Goal: Information Seeking & Learning: Learn about a topic

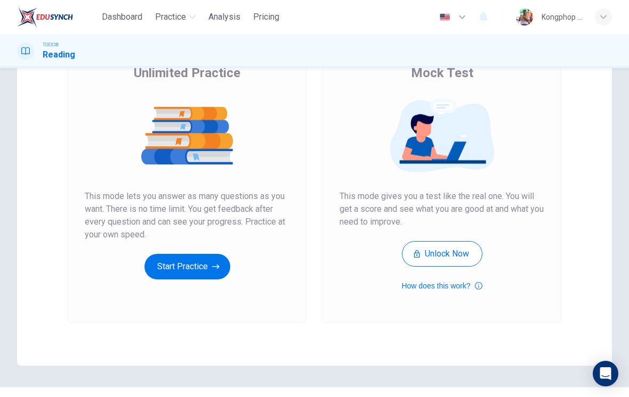
click at [167, 271] on button "Start Practice" at bounding box center [187, 267] width 86 height 26
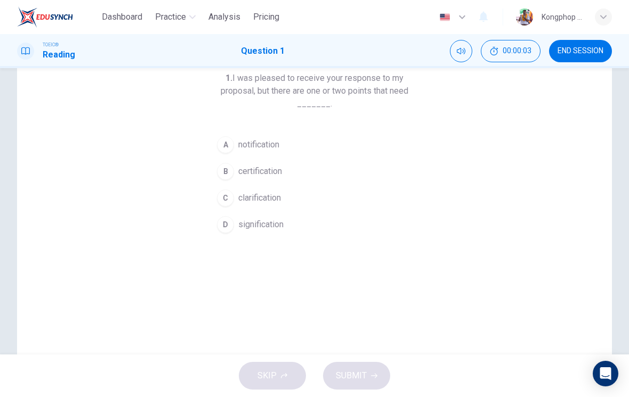
scroll to position [50, 0]
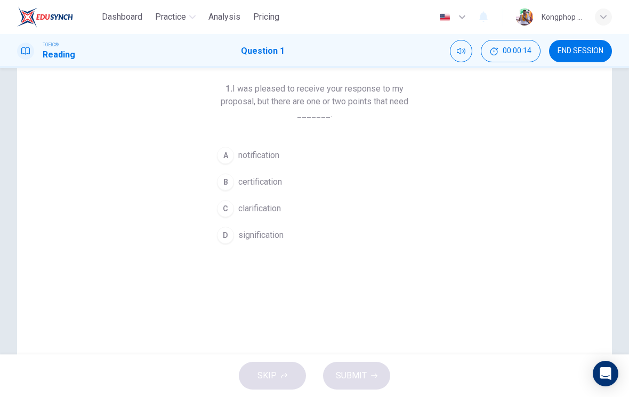
click at [281, 213] on span "clarification" at bounding box center [259, 208] width 43 height 13
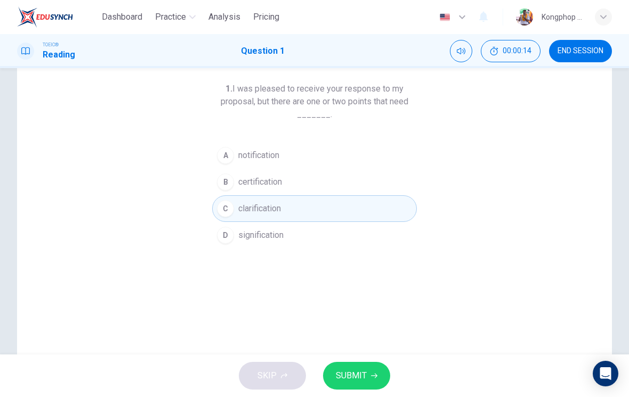
click at [350, 372] on span "SUBMIT" at bounding box center [351, 376] width 31 height 15
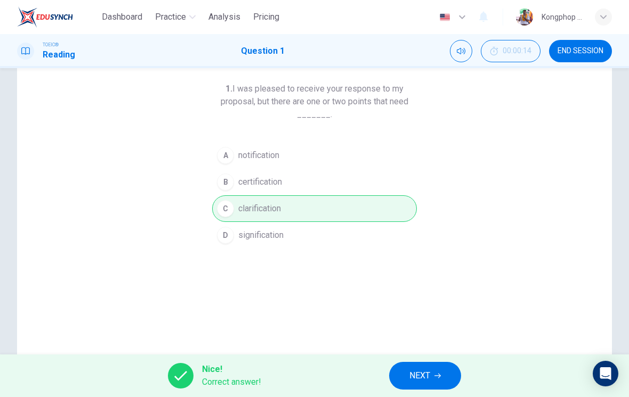
click at [416, 375] on span "NEXT" at bounding box center [419, 376] width 21 height 15
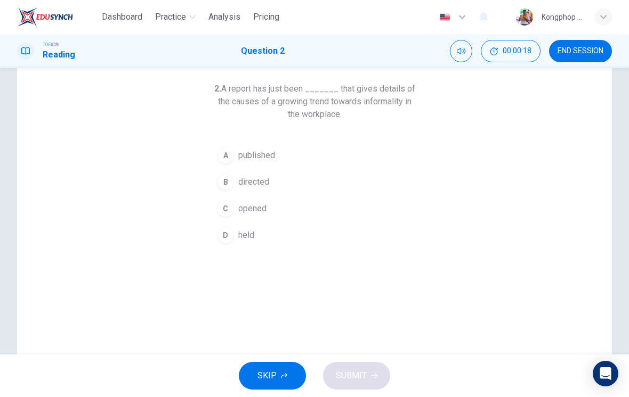
click at [279, 160] on button "A published" at bounding box center [314, 155] width 205 height 27
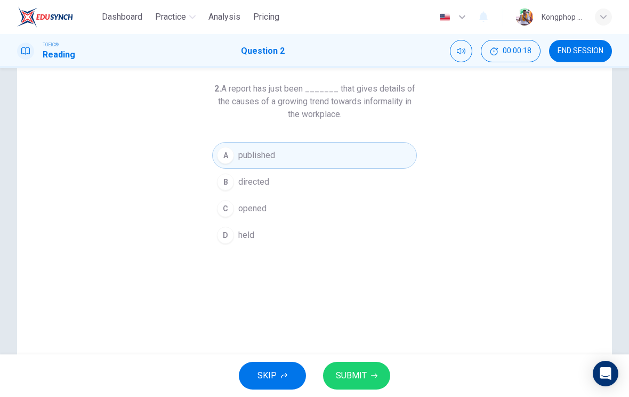
click at [352, 376] on span "SUBMIT" at bounding box center [351, 376] width 31 height 15
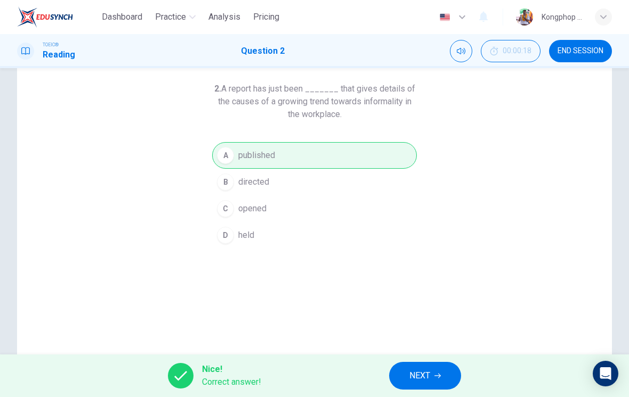
click at [422, 378] on span "NEXT" at bounding box center [419, 376] width 21 height 15
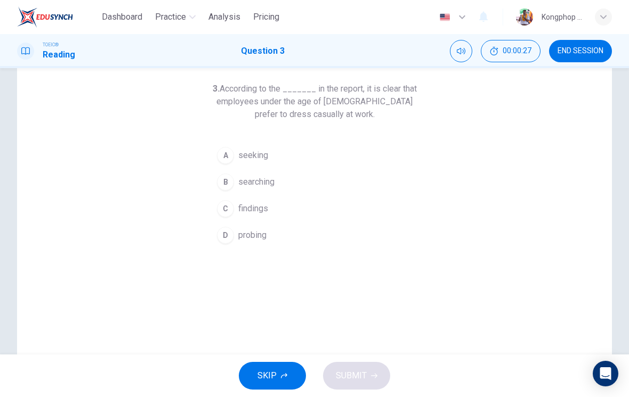
click at [255, 184] on span "searching" at bounding box center [256, 182] width 36 height 13
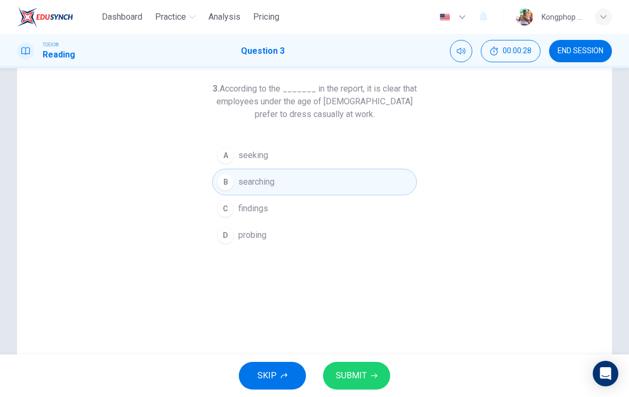
click at [293, 218] on button "C findings" at bounding box center [314, 209] width 205 height 27
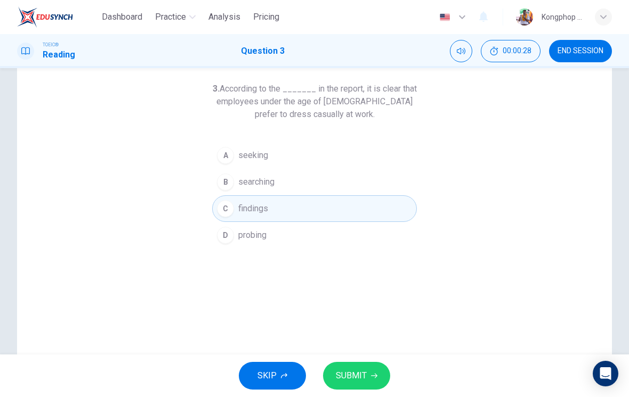
click at [291, 247] on button "D probing" at bounding box center [314, 235] width 205 height 27
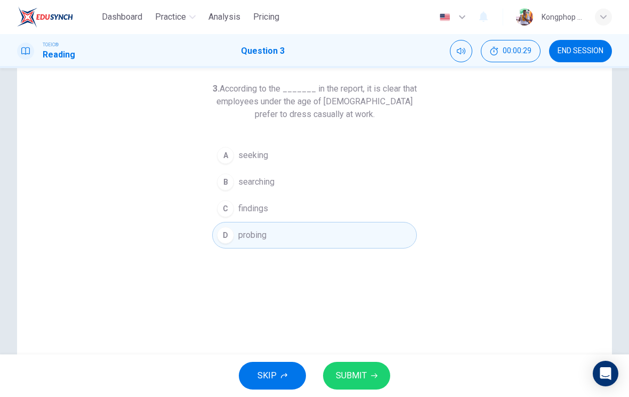
click at [316, 185] on button "B searching" at bounding box center [314, 182] width 205 height 27
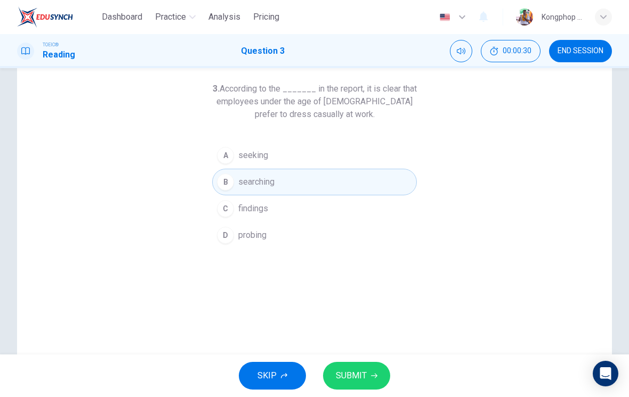
click at [344, 372] on span "SUBMIT" at bounding box center [351, 376] width 31 height 15
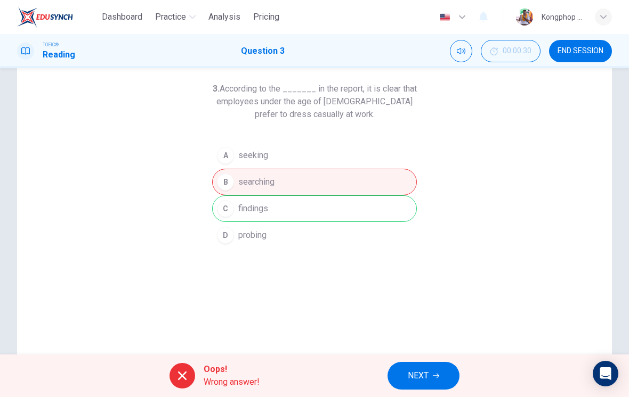
click at [430, 375] on button "NEXT" at bounding box center [423, 376] width 72 height 28
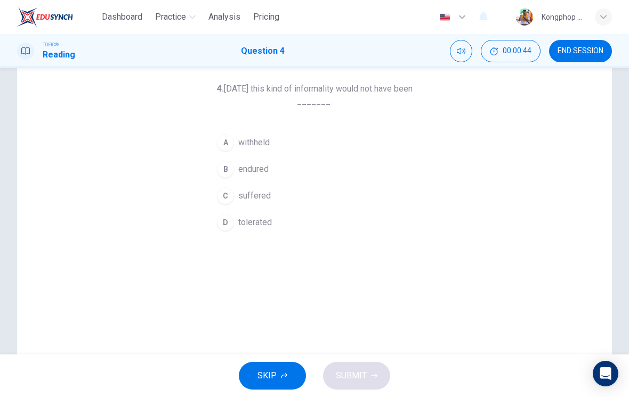
click at [281, 142] on button "A withheld" at bounding box center [314, 142] width 205 height 27
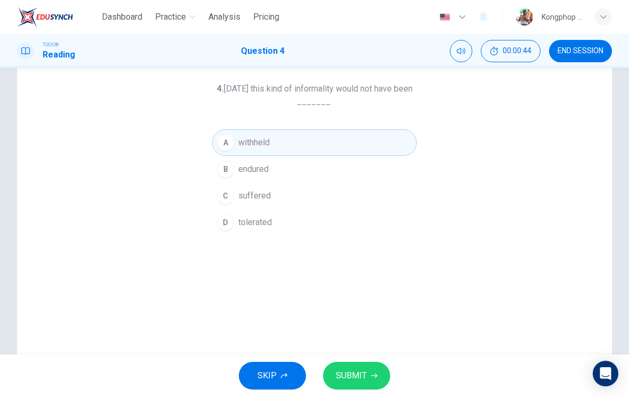
click at [276, 166] on button "B endured" at bounding box center [314, 169] width 205 height 27
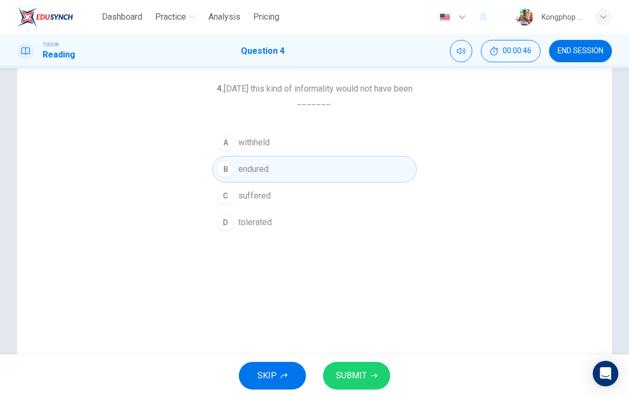
click at [373, 385] on button "SUBMIT" at bounding box center [356, 376] width 67 height 28
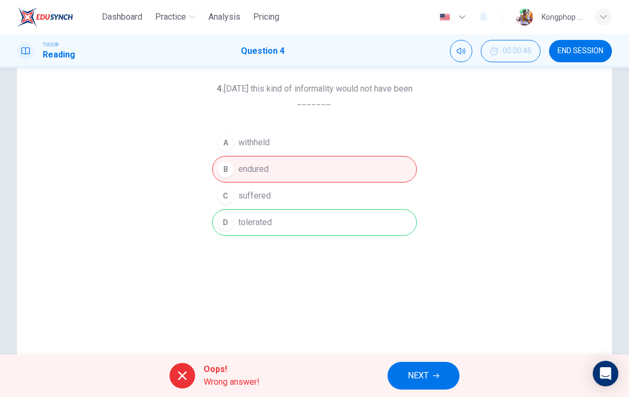
click at [417, 380] on span "NEXT" at bounding box center [418, 376] width 21 height 15
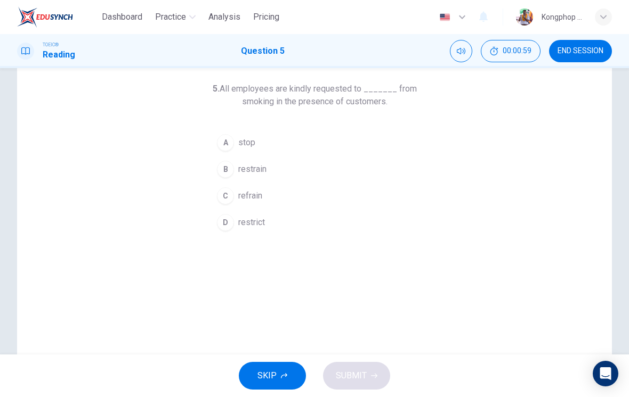
click at [274, 142] on button "A stop" at bounding box center [314, 142] width 205 height 27
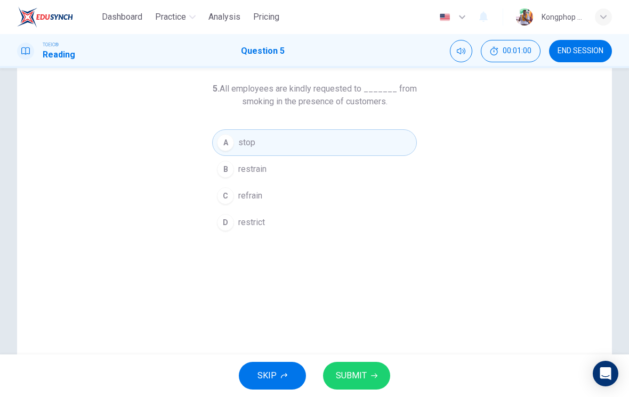
click at [354, 376] on span "SUBMIT" at bounding box center [351, 376] width 31 height 15
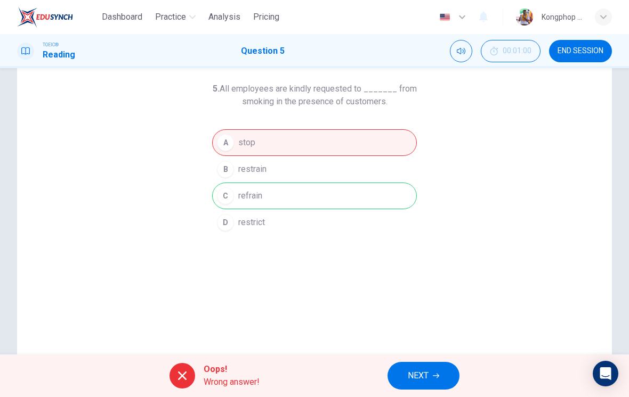
click at [420, 377] on span "NEXT" at bounding box center [418, 376] width 21 height 15
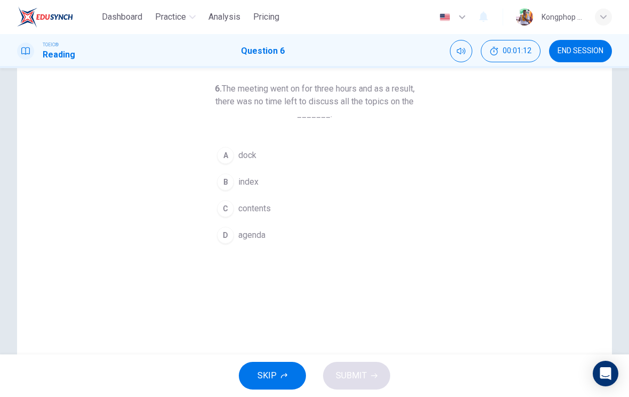
click at [316, 208] on button "C contents" at bounding box center [314, 209] width 205 height 27
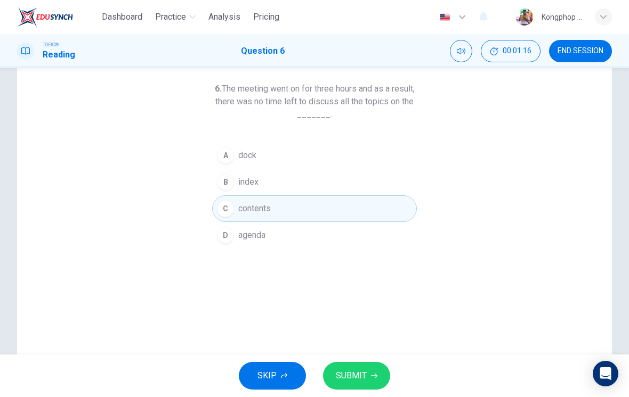
click at [375, 168] on button "A dock" at bounding box center [314, 155] width 205 height 27
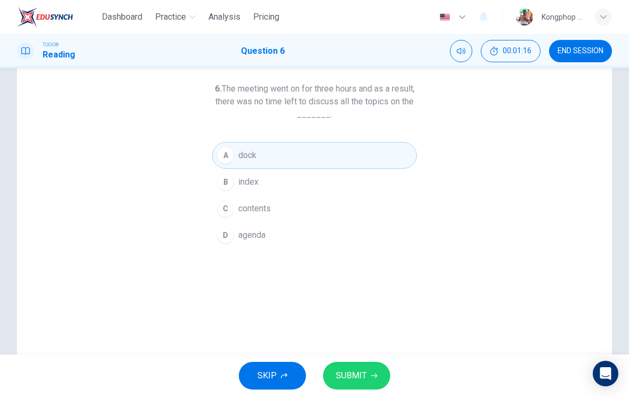
click at [384, 194] on button "B index" at bounding box center [314, 182] width 205 height 27
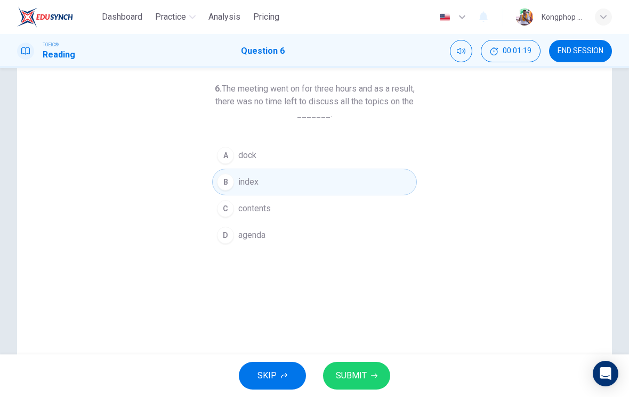
click at [396, 216] on button "C contents" at bounding box center [314, 209] width 205 height 27
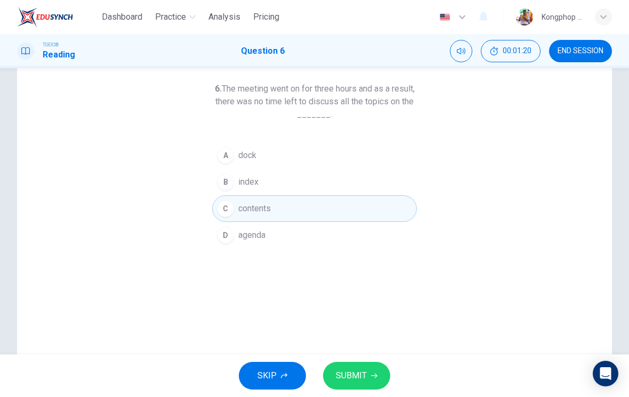
click at [369, 387] on button "SUBMIT" at bounding box center [356, 376] width 67 height 28
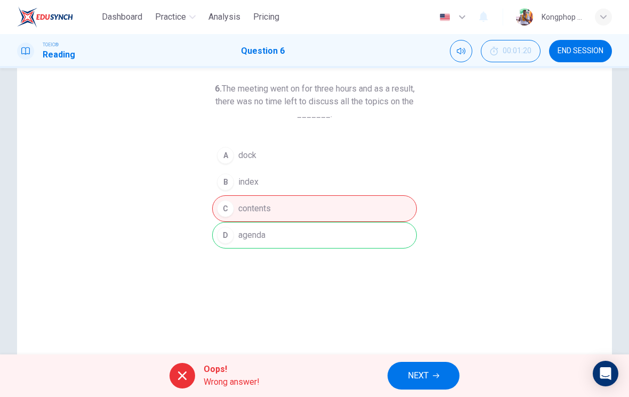
click at [427, 377] on span "NEXT" at bounding box center [418, 376] width 21 height 15
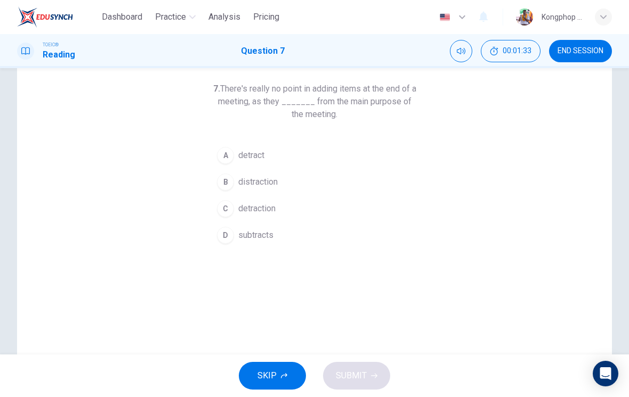
click at [227, 155] on div "A" at bounding box center [225, 155] width 17 height 17
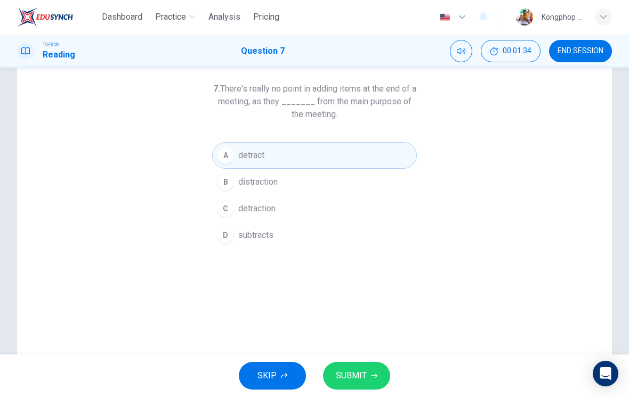
click at [371, 370] on button "SUBMIT" at bounding box center [356, 376] width 67 height 28
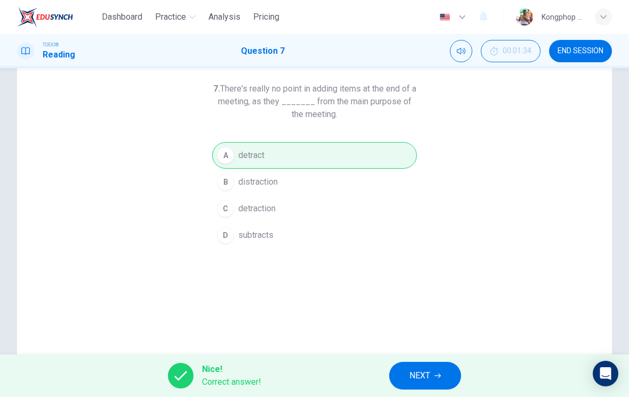
click at [440, 378] on icon "button" at bounding box center [437, 376] width 6 height 5
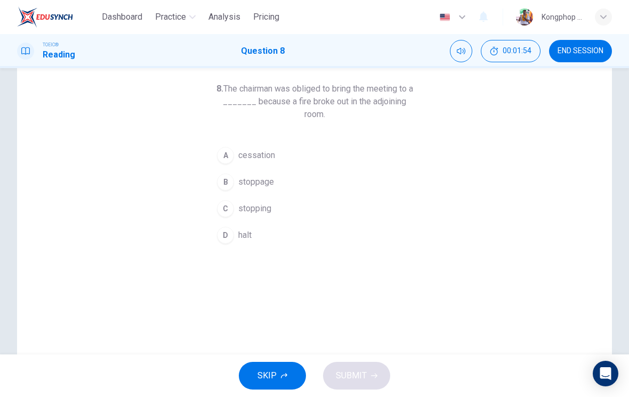
click at [291, 154] on button "A cessation" at bounding box center [314, 155] width 205 height 27
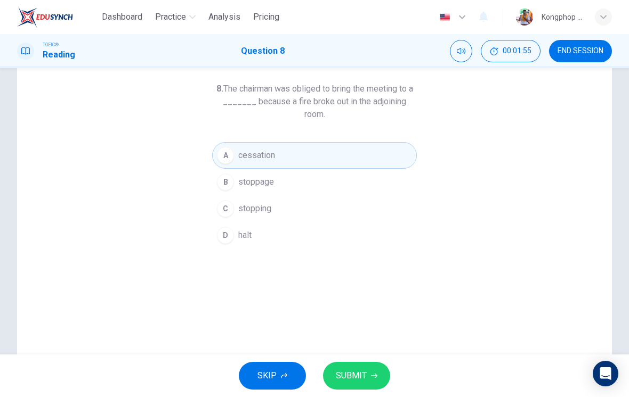
click at [295, 196] on button "C stopping" at bounding box center [314, 209] width 205 height 27
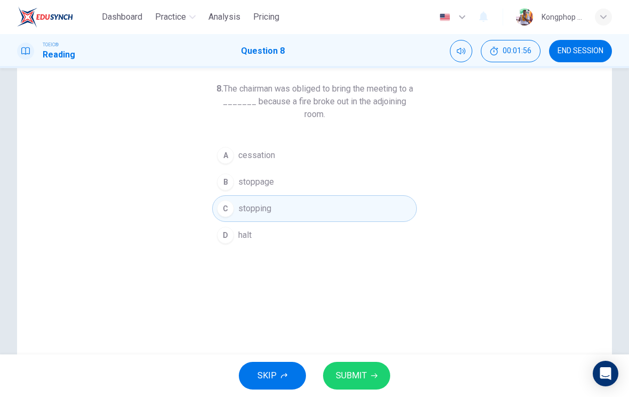
click at [296, 229] on button "D halt" at bounding box center [314, 235] width 205 height 27
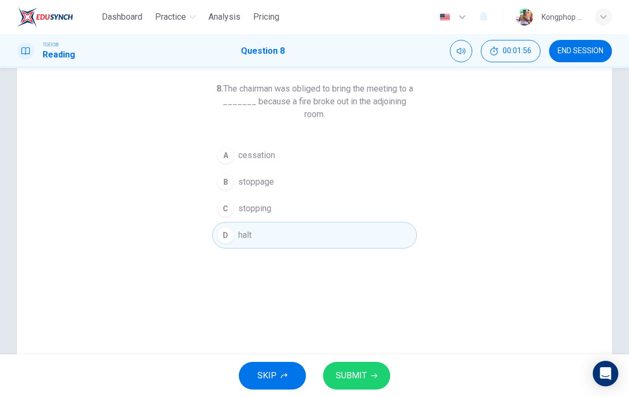
click at [306, 205] on button "C stopping" at bounding box center [314, 209] width 205 height 27
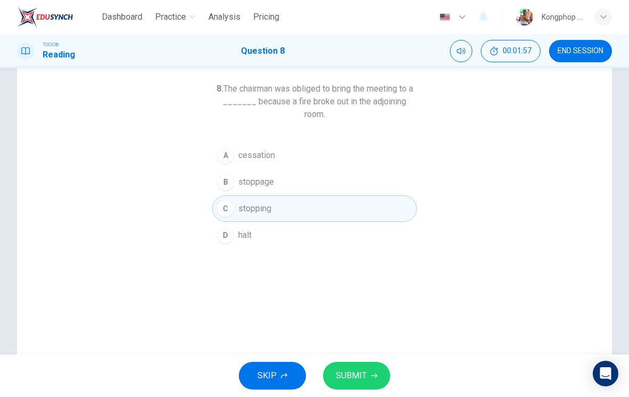
click at [366, 374] on span "SUBMIT" at bounding box center [351, 376] width 31 height 15
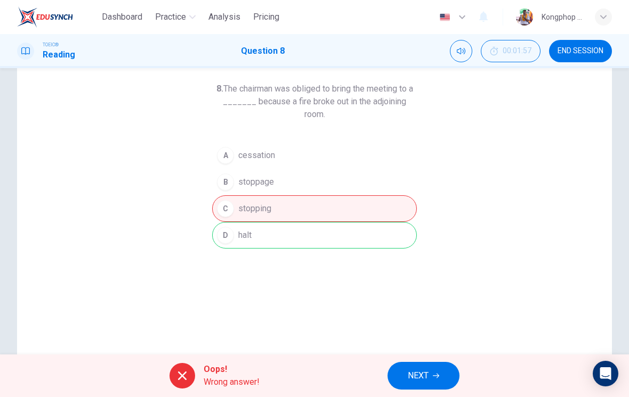
click at [412, 369] on span "NEXT" at bounding box center [418, 376] width 21 height 15
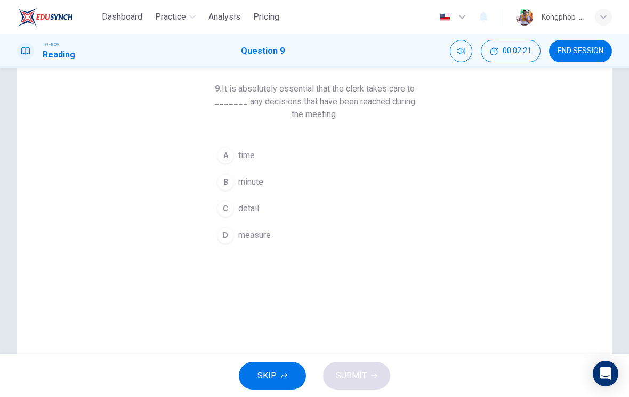
click at [287, 248] on button "D measure" at bounding box center [314, 235] width 205 height 27
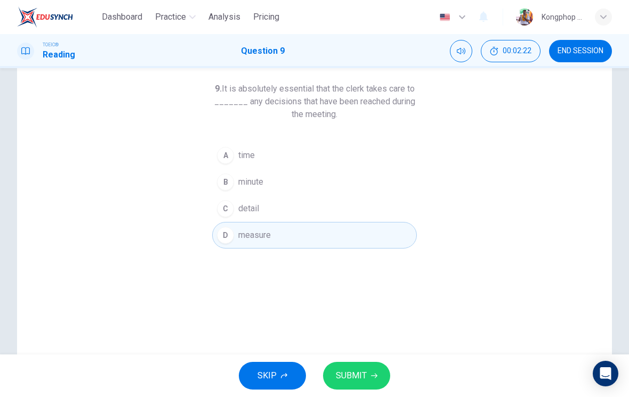
click at [351, 374] on span "SUBMIT" at bounding box center [351, 376] width 31 height 15
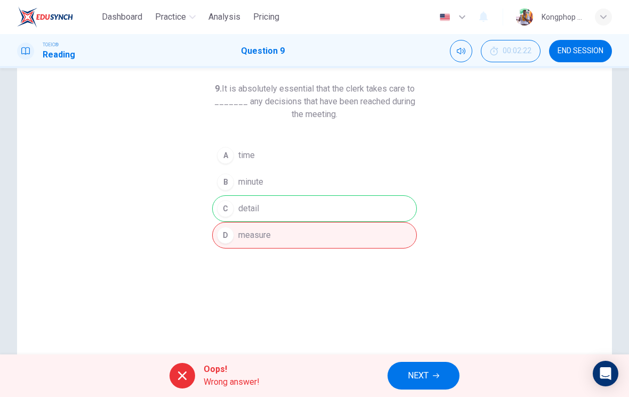
click at [426, 380] on span "NEXT" at bounding box center [418, 376] width 21 height 15
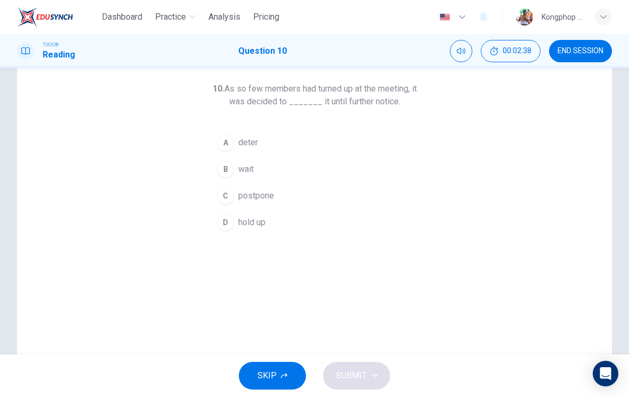
click at [231, 233] on button "D hold up" at bounding box center [314, 222] width 205 height 27
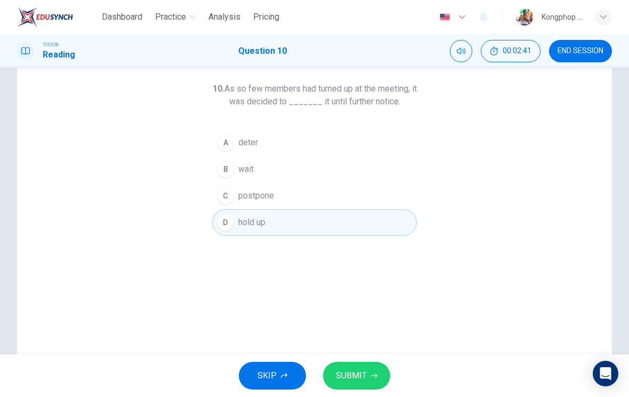
click at [364, 371] on span "SUBMIT" at bounding box center [351, 376] width 31 height 15
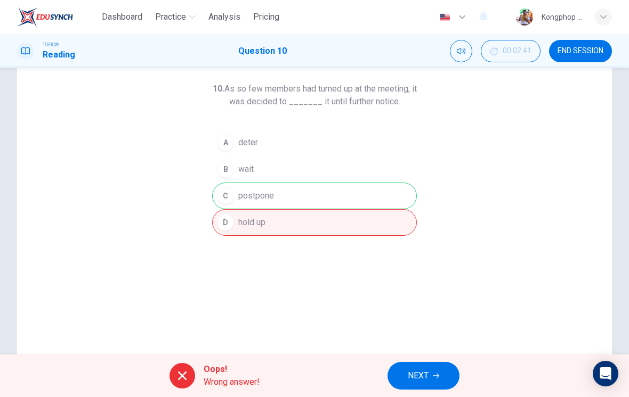
click at [411, 381] on span "NEXT" at bounding box center [418, 376] width 21 height 15
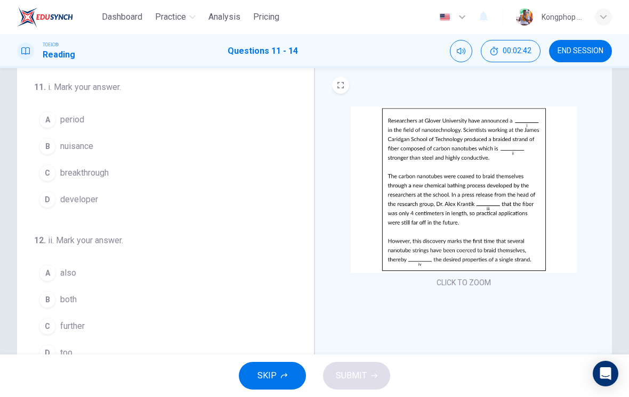
scroll to position [34, 0]
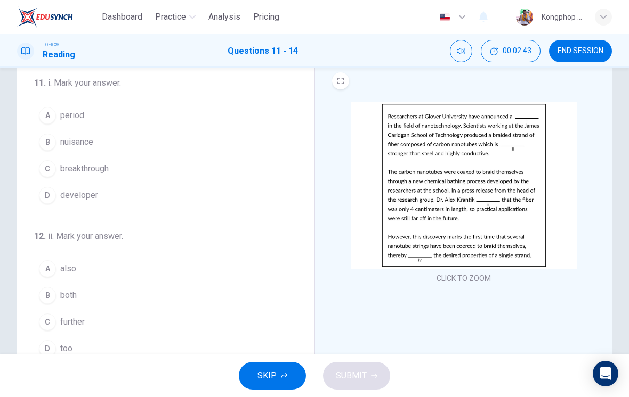
click at [490, 196] on img at bounding box center [464, 185] width 226 height 167
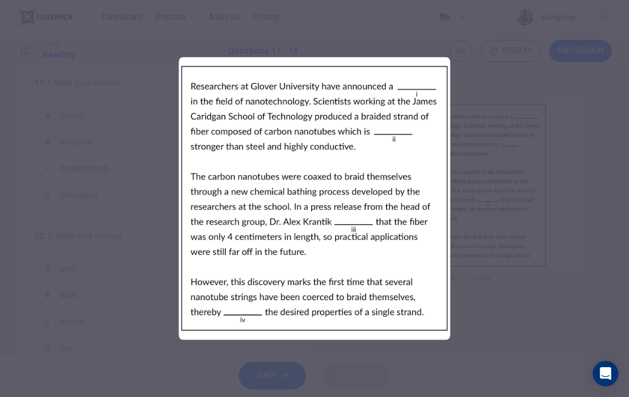
click at [511, 182] on div at bounding box center [314, 198] width 629 height 397
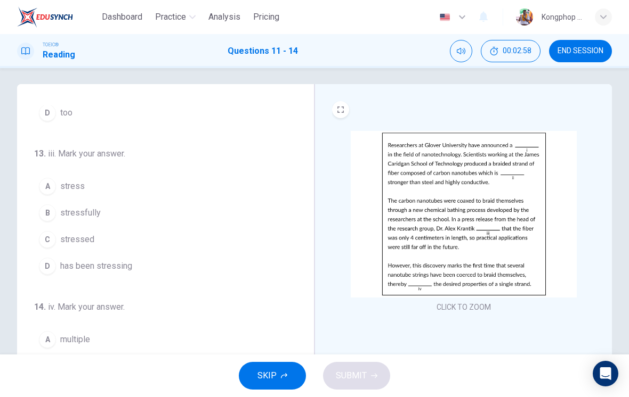
scroll to position [265, 0]
